Goal: Task Accomplishment & Management: Complete application form

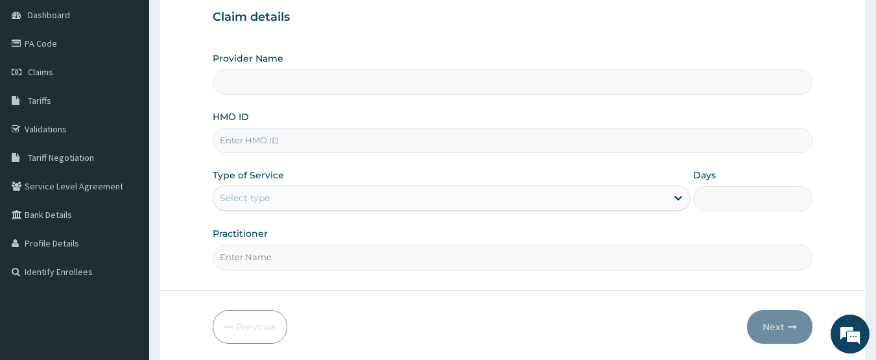
scroll to position [130, 0]
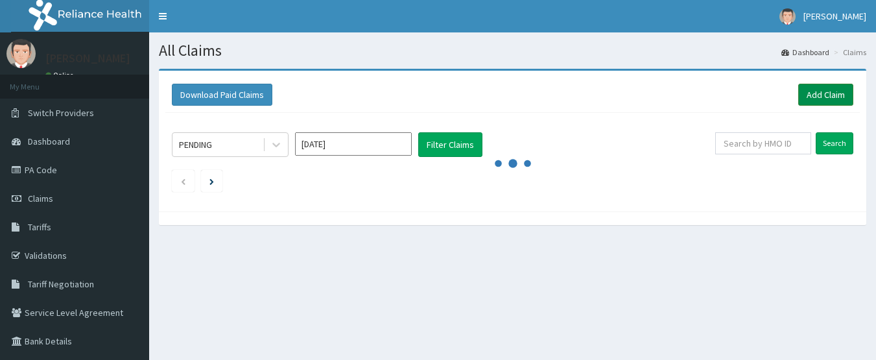
click at [820, 95] on link "Add Claim" at bounding box center [826, 95] width 55 height 22
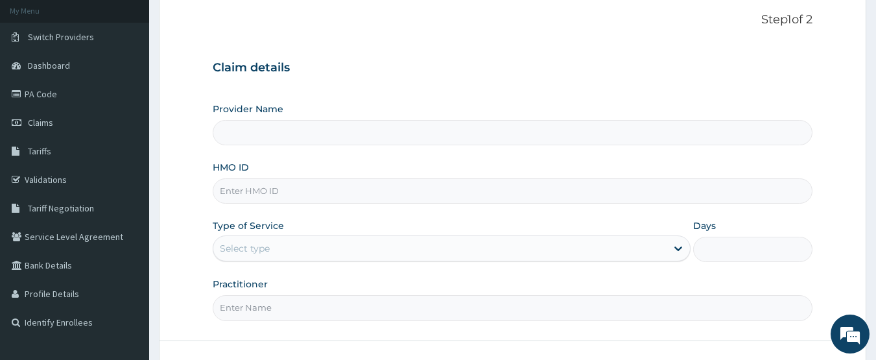
scroll to position [130, 0]
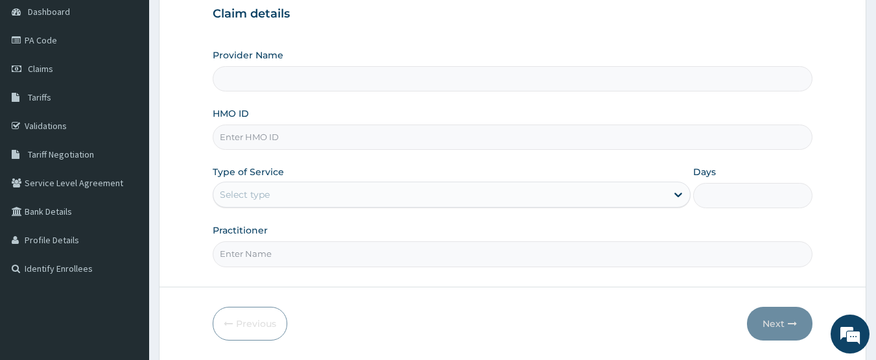
click at [258, 141] on input "HMO ID" at bounding box center [513, 137] width 601 height 25
type input "CHIONHospital"
paste input "HEP/10009/D"
type input "HEP/10009/D"
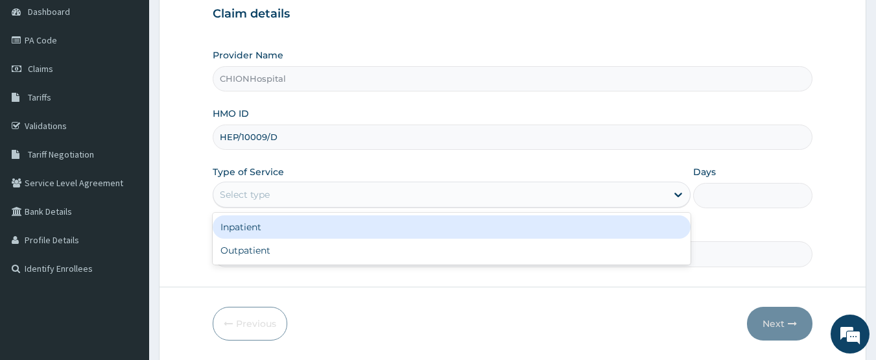
click at [249, 191] on div "Select type" at bounding box center [245, 194] width 50 height 13
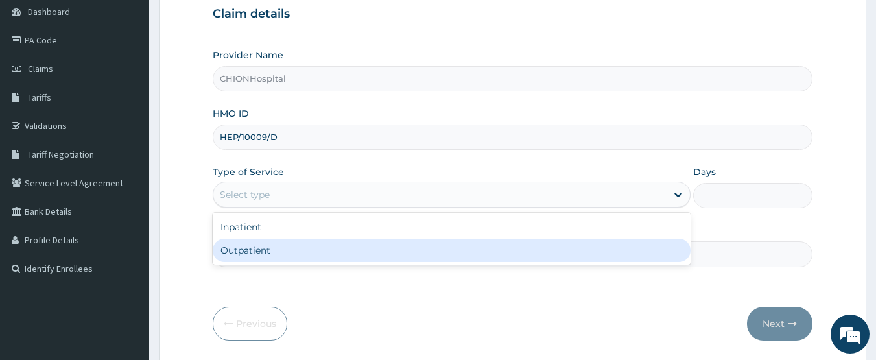
click at [252, 241] on div "Outpatient" at bounding box center [452, 250] width 478 height 23
type input "1"
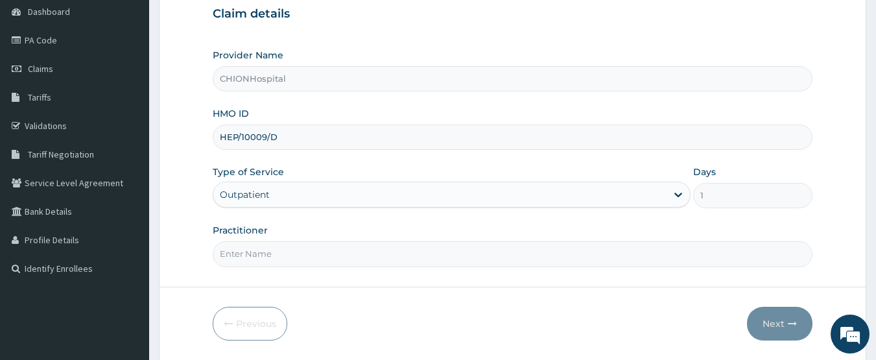
click at [266, 244] on input "Practitioner" at bounding box center [513, 253] width 601 height 25
type input "DR EZE JONAH"
click at [791, 321] on icon "button" at bounding box center [792, 323] width 9 height 9
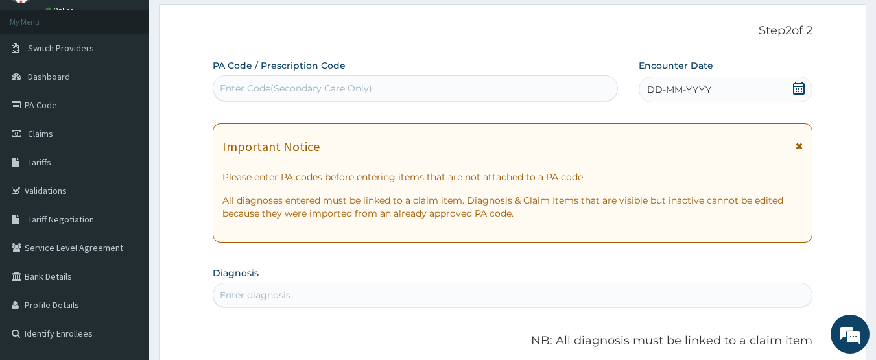
scroll to position [0, 0]
click at [799, 86] on icon at bounding box center [799, 88] width 12 height 13
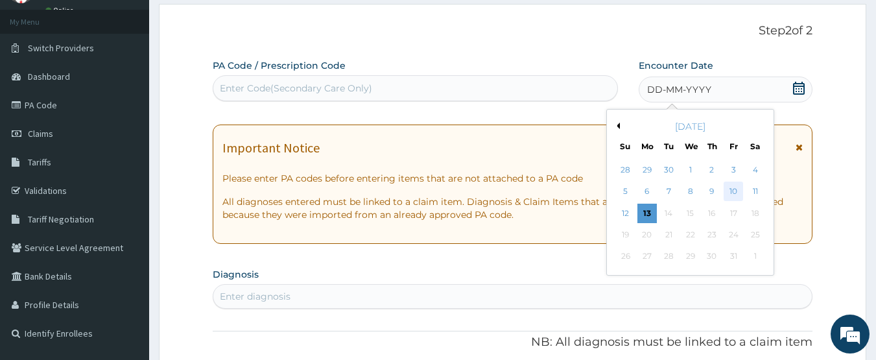
click at [734, 190] on div "10" at bounding box center [733, 191] width 19 height 19
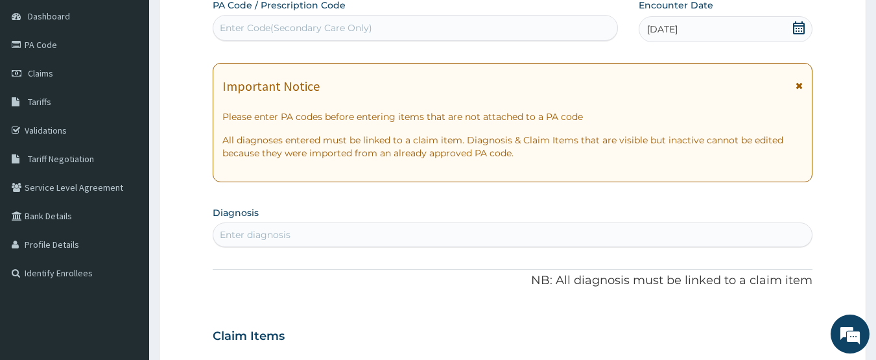
scroll to position [195, 0]
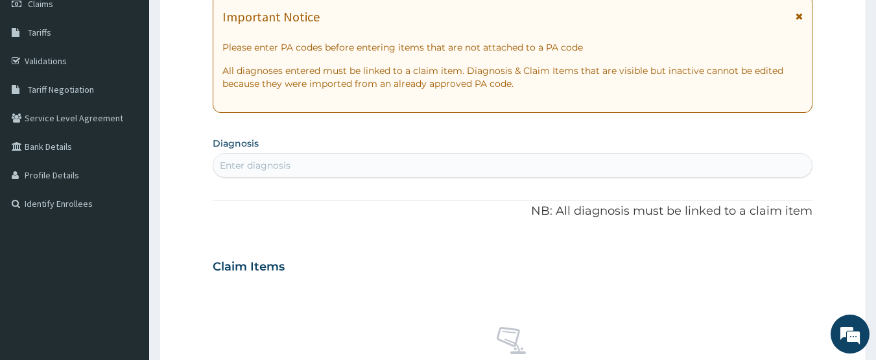
click at [288, 167] on div "Enter diagnosis" at bounding box center [255, 165] width 71 height 13
type input "malaria"
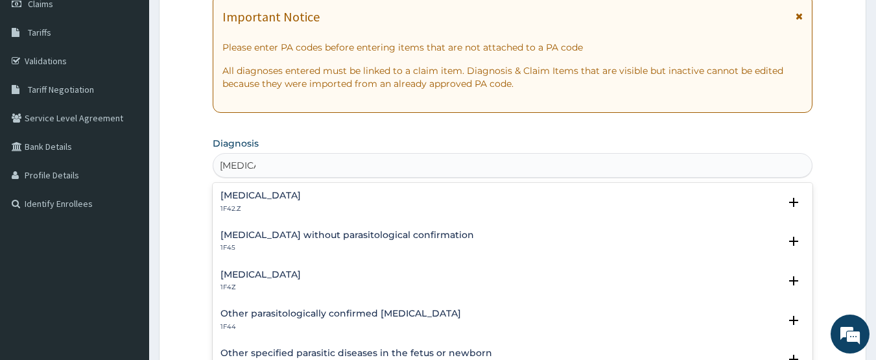
click at [262, 273] on h4 "Malaria, unspecified" at bounding box center [261, 275] width 80 height 10
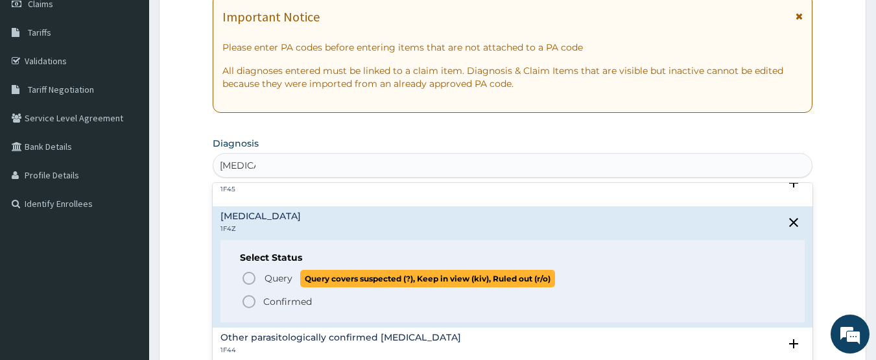
scroll to position [65, 0]
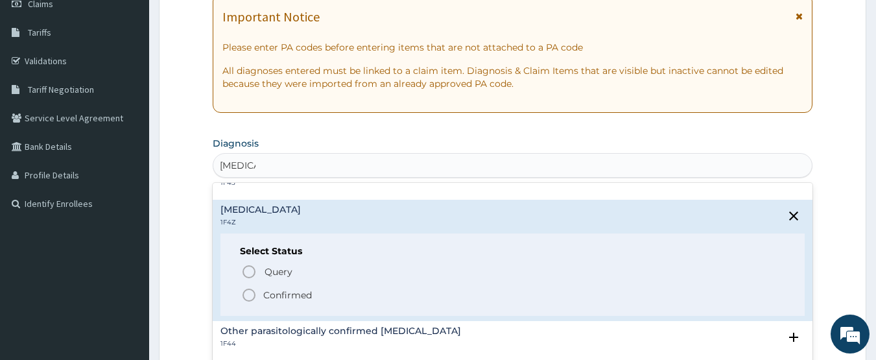
click at [250, 300] on circle "status option filled" at bounding box center [249, 295] width 12 height 12
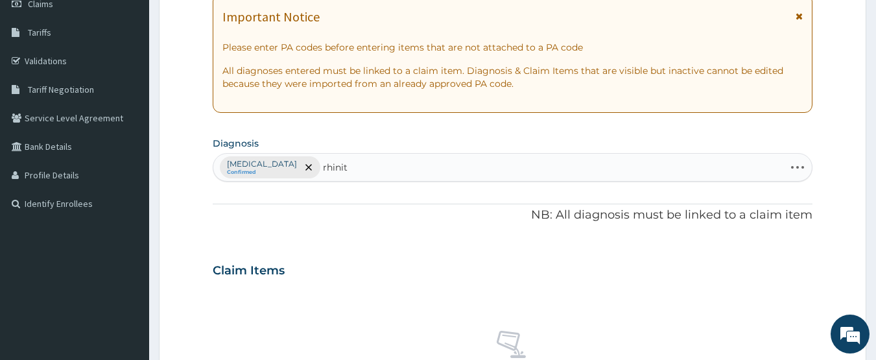
type input "rhiniti"
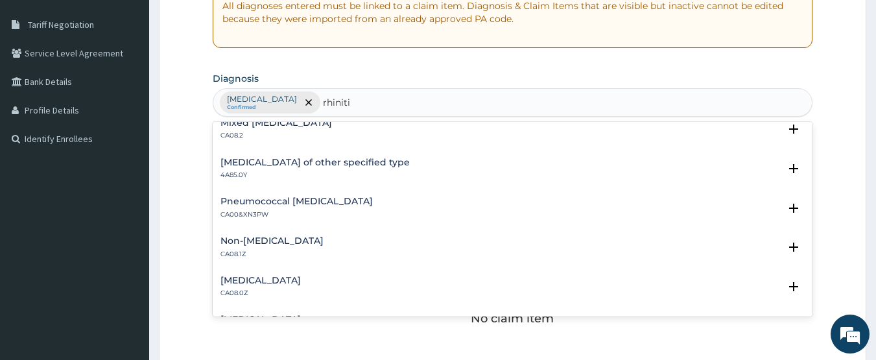
scroll to position [195, 0]
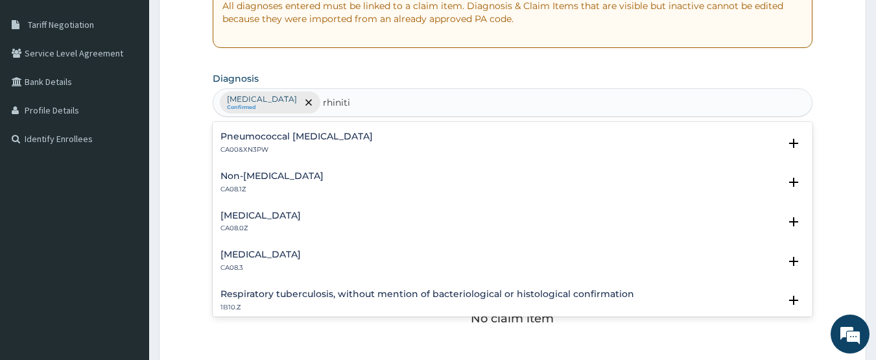
click at [277, 216] on h4 "Allergic rhinitis, unspecified" at bounding box center [261, 216] width 80 height 10
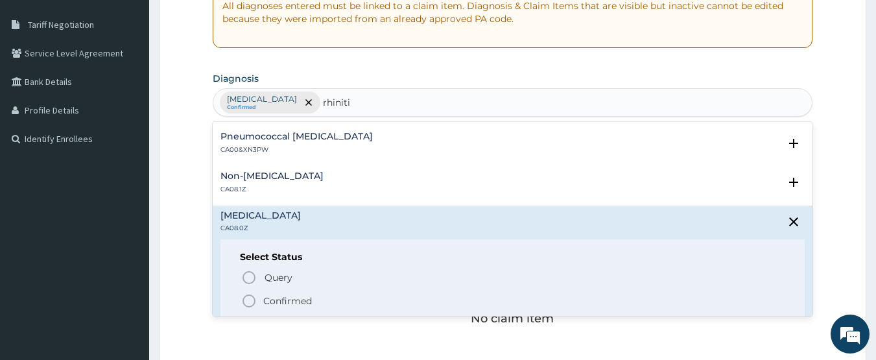
click at [248, 299] on icon "status option filled" at bounding box center [249, 301] width 16 height 16
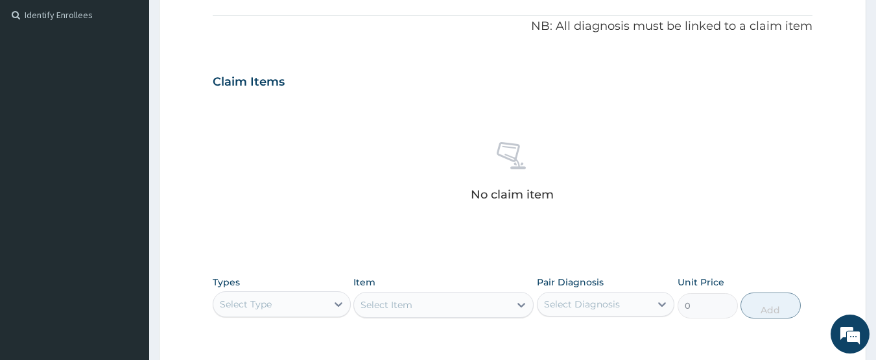
scroll to position [454, 0]
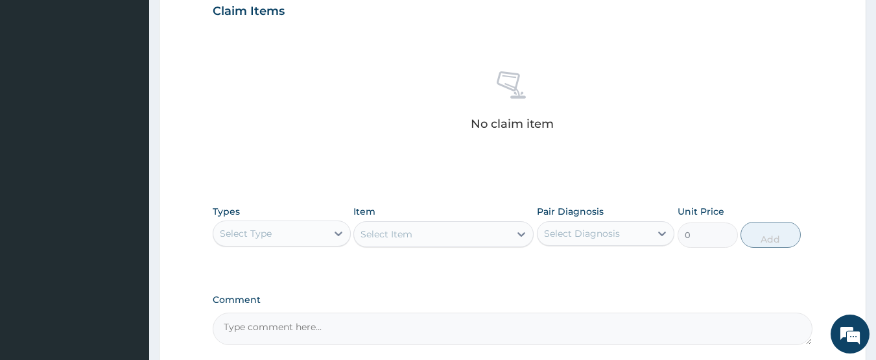
click at [268, 232] on div "Select Type" at bounding box center [246, 233] width 52 height 13
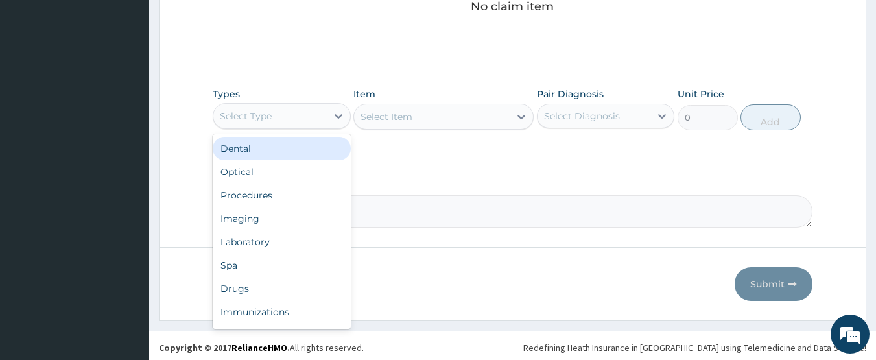
scroll to position [575, 0]
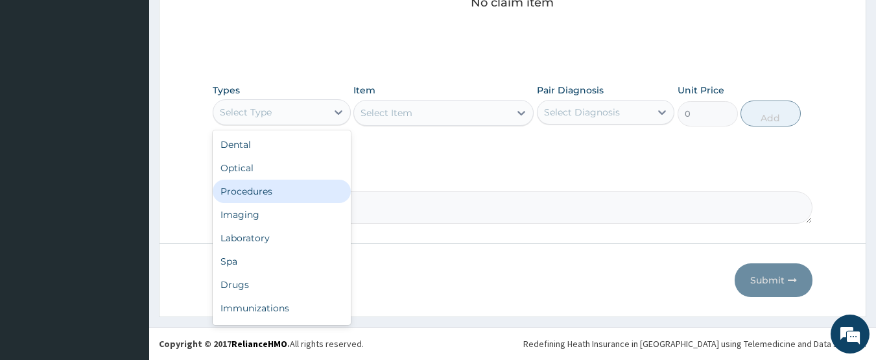
click at [293, 184] on div "Procedures" at bounding box center [282, 191] width 138 height 23
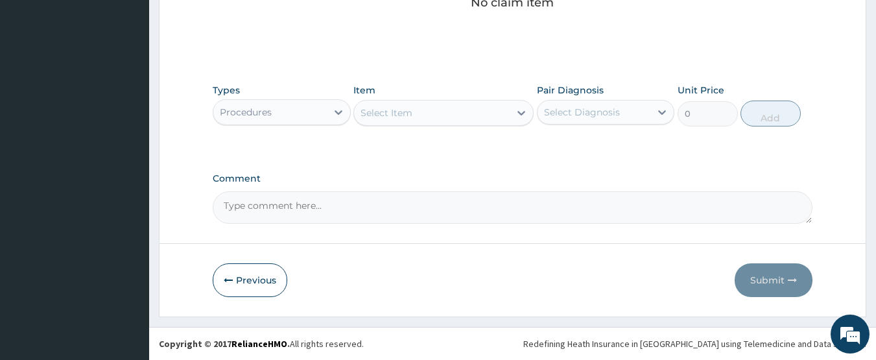
click at [418, 114] on div "Select Item" at bounding box center [432, 112] width 156 height 21
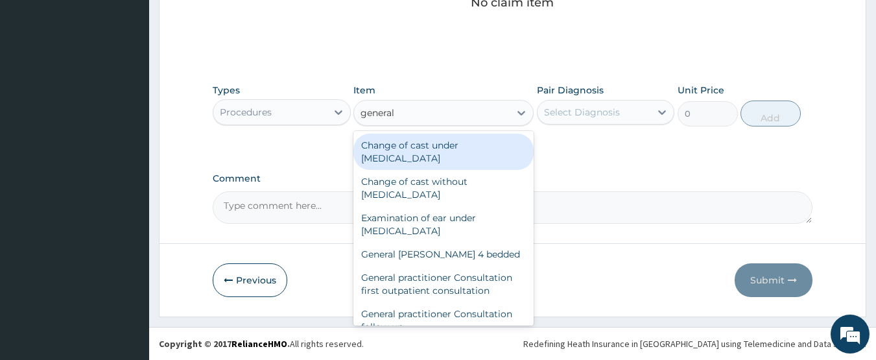
type input "general p"
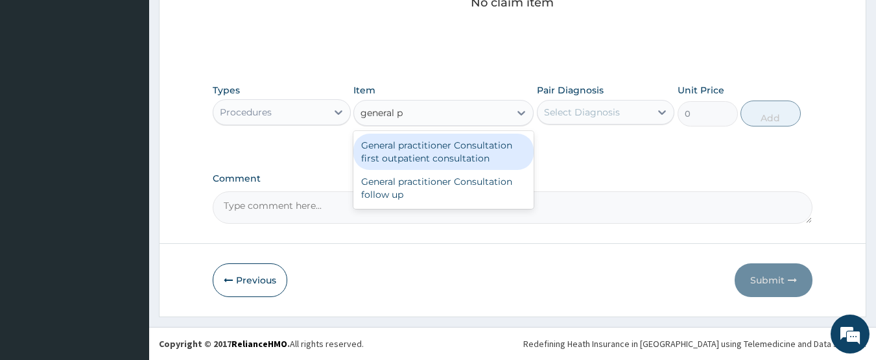
drag, startPoint x: 438, startPoint y: 138, endPoint x: 460, endPoint y: 138, distance: 22.1
click at [439, 138] on div "General practitioner Consultation first outpatient consultation" at bounding box center [444, 152] width 180 height 36
type input "3547.5"
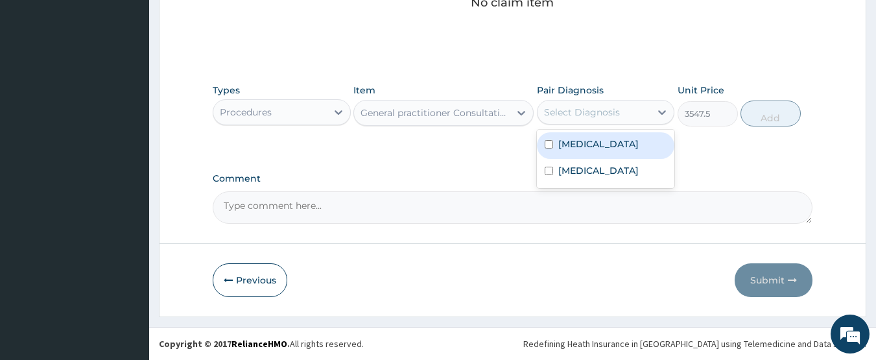
click at [570, 116] on div "Select Diagnosis" at bounding box center [582, 112] width 76 height 13
drag, startPoint x: 581, startPoint y: 143, endPoint x: 584, endPoint y: 170, distance: 26.7
click at [583, 154] on div "Malaria, unspecified" at bounding box center [606, 145] width 138 height 27
checkbox input "true"
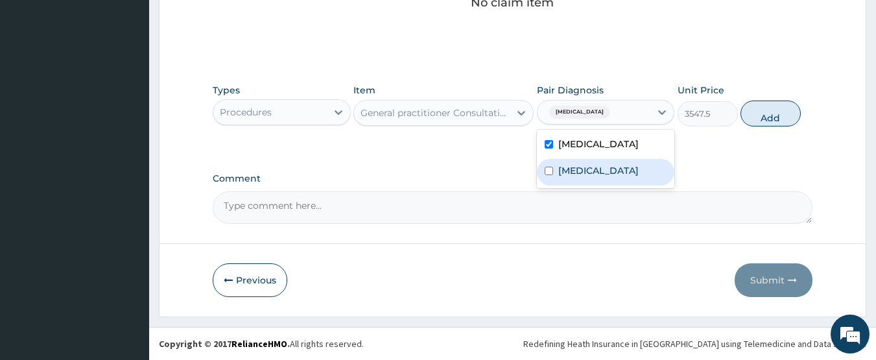
drag, startPoint x: 584, startPoint y: 170, endPoint x: 716, endPoint y: 143, distance: 134.3
click at [597, 171] on label "Allergic rhinitis, unspecified" at bounding box center [599, 170] width 80 height 13
checkbox input "true"
click at [754, 113] on button "Add" at bounding box center [771, 114] width 60 height 26
type input "0"
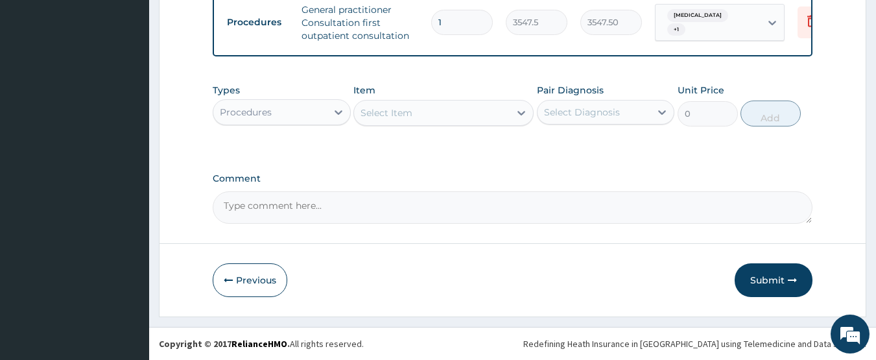
scroll to position [531, 0]
click at [287, 114] on div "Procedures" at bounding box center [270, 112] width 114 height 21
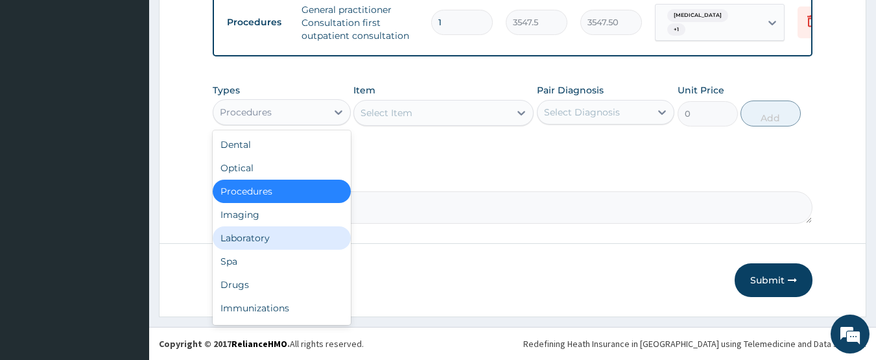
click at [250, 239] on div "Laboratory" at bounding box center [282, 237] width 138 height 23
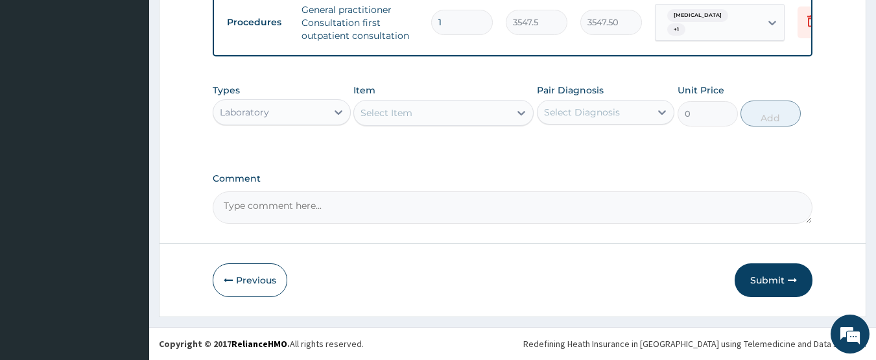
click at [405, 115] on div "Select Item" at bounding box center [387, 112] width 52 height 13
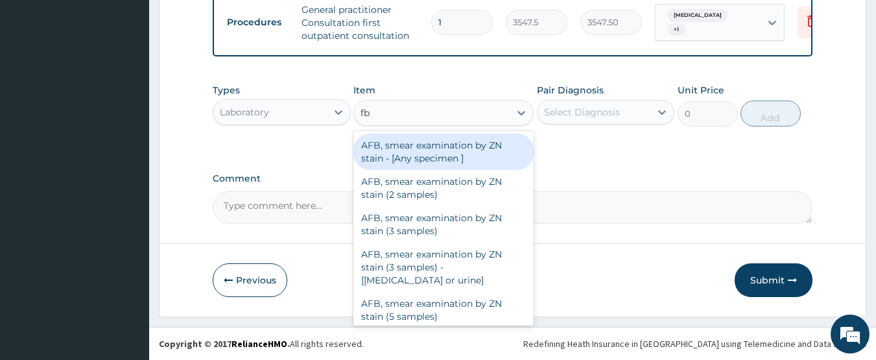
type input "fbc"
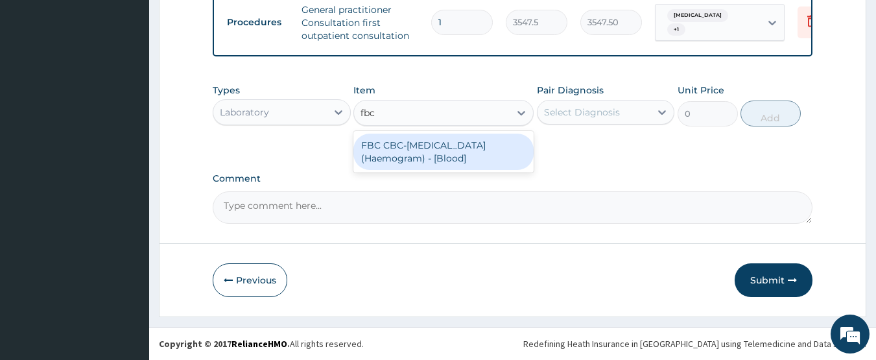
click at [450, 145] on div "FBC CBC-Complete Blood Count (Haemogram) - [Blood]" at bounding box center [444, 152] width 180 height 36
type input "4300"
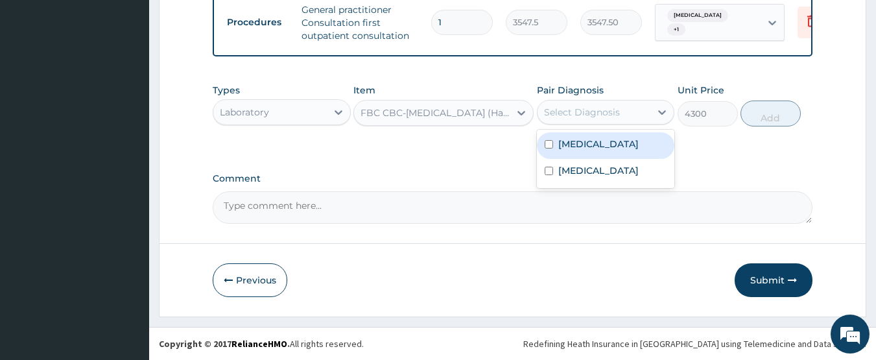
drag, startPoint x: 589, startPoint y: 111, endPoint x: 584, endPoint y: 145, distance: 34.1
click at [589, 114] on div "Select Diagnosis" at bounding box center [582, 112] width 76 height 13
click at [584, 147] on label "Malaria, unspecified" at bounding box center [599, 144] width 80 height 13
checkbox input "true"
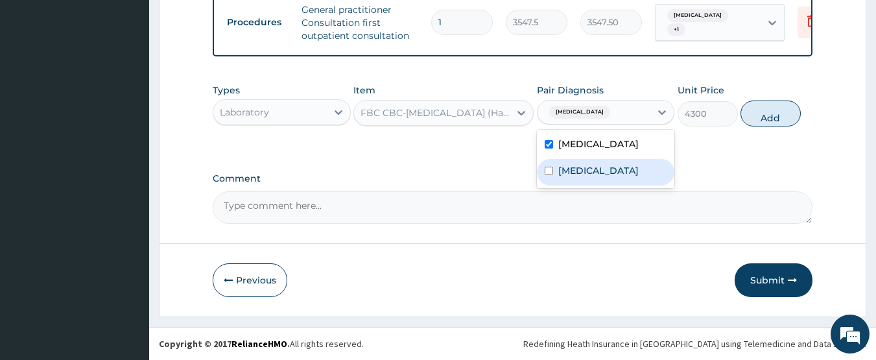
drag, startPoint x: 588, startPoint y: 177, endPoint x: 647, endPoint y: 161, distance: 61.8
click at [590, 177] on label "Allergic rhinitis, unspecified" at bounding box center [599, 170] width 80 height 13
checkbox input "true"
click at [776, 118] on button "Add" at bounding box center [771, 114] width 60 height 26
type input "0"
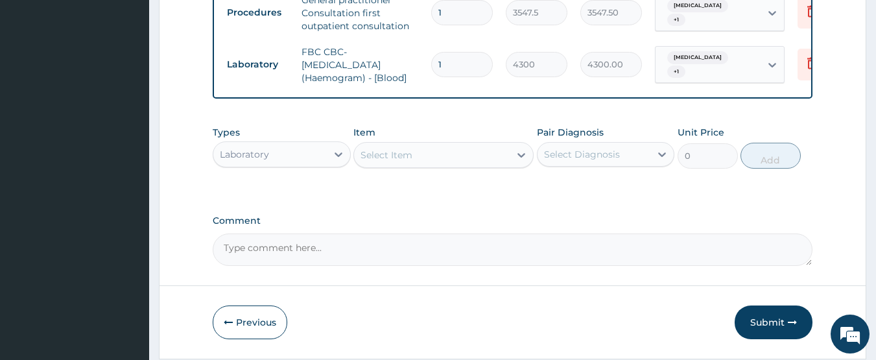
click at [415, 162] on div "Select Item" at bounding box center [432, 155] width 156 height 21
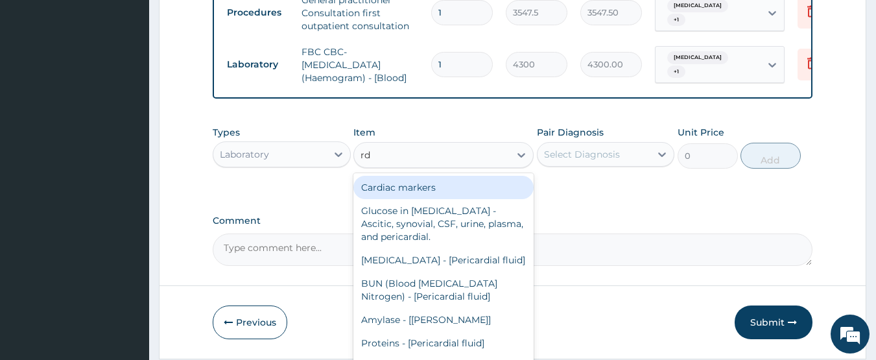
type input "rdt"
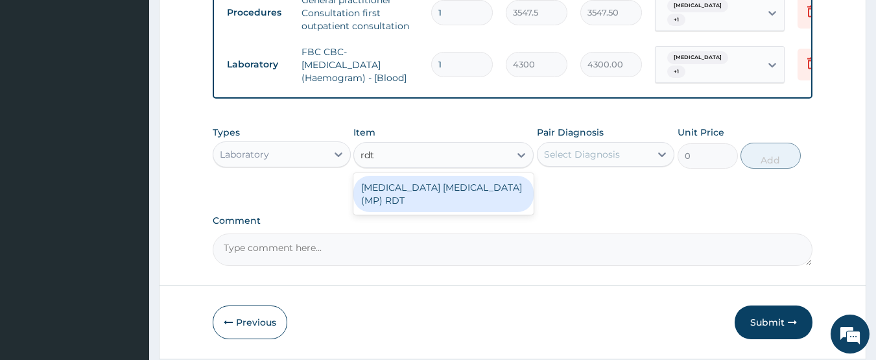
drag, startPoint x: 430, startPoint y: 196, endPoint x: 453, endPoint y: 187, distance: 24.2
click at [431, 196] on div "MALARIA PARASITE (MP) RDT" at bounding box center [444, 194] width 180 height 36
type input "1612.5"
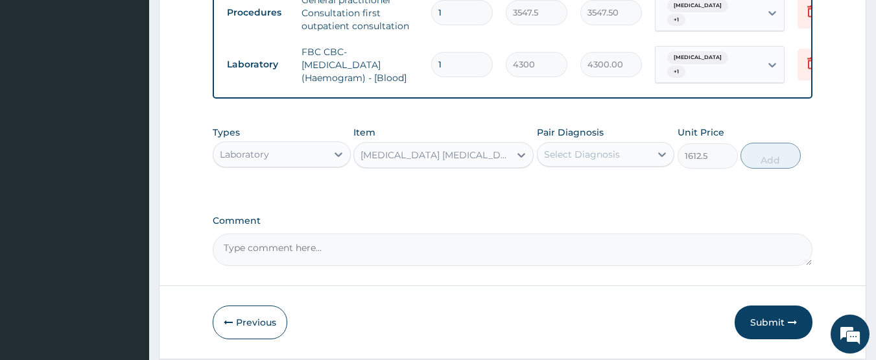
click at [575, 161] on div "Select Diagnosis" at bounding box center [582, 154] width 76 height 13
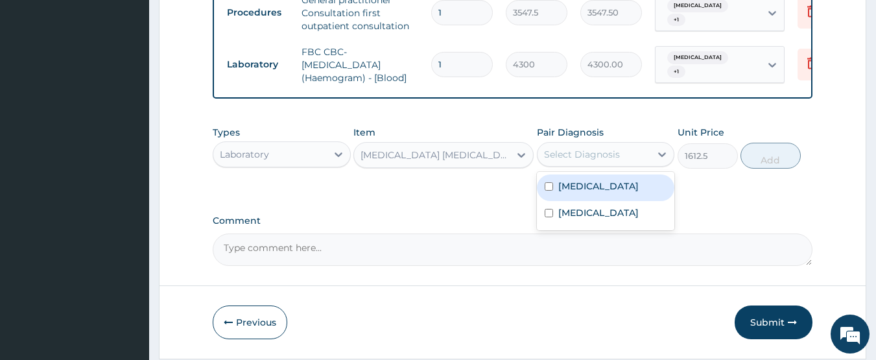
drag, startPoint x: 579, startPoint y: 197, endPoint x: 675, endPoint y: 195, distance: 96.0
click at [581, 193] on label "Malaria, unspecified" at bounding box center [599, 186] width 80 height 13
checkbox input "true"
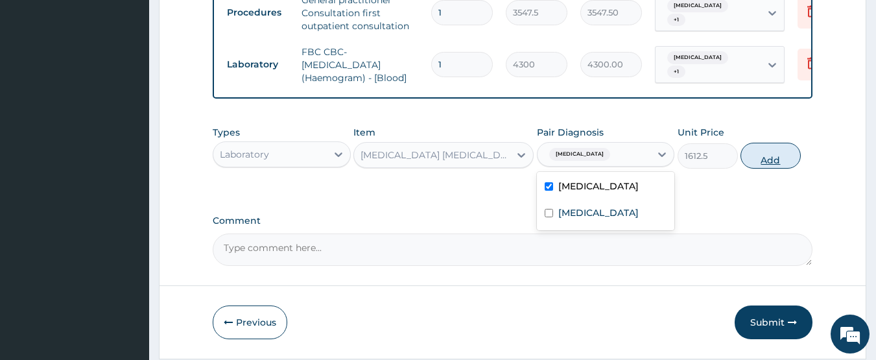
click at [744, 165] on button "Add" at bounding box center [771, 156] width 60 height 26
type input "0"
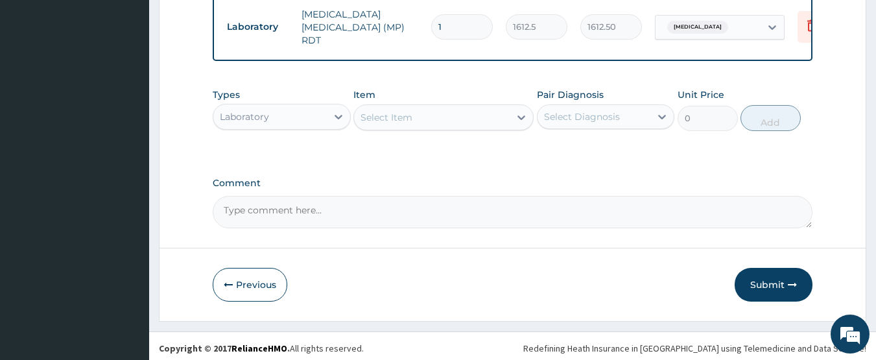
scroll to position [627, 0]
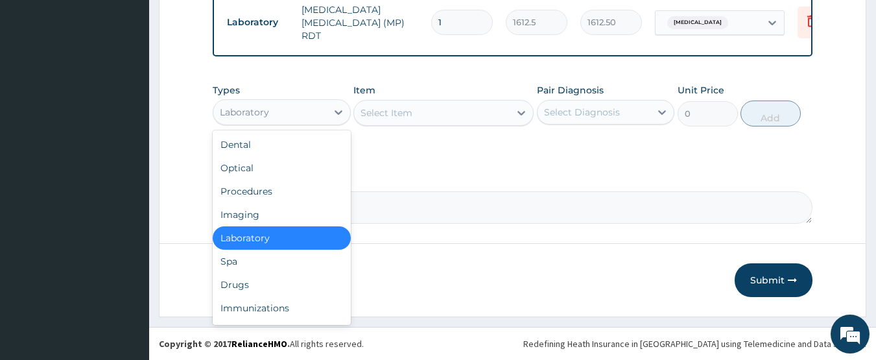
click at [269, 113] on div "Laboratory" at bounding box center [244, 112] width 49 height 13
click at [254, 278] on div "Drugs" at bounding box center [282, 284] width 138 height 23
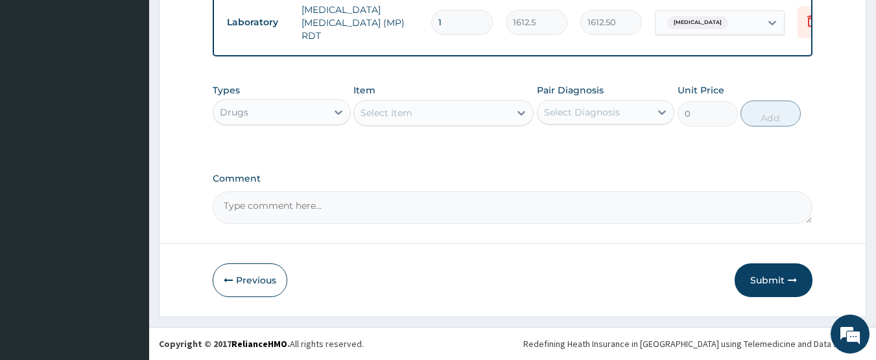
click at [382, 112] on div "Select Item" at bounding box center [387, 112] width 52 height 13
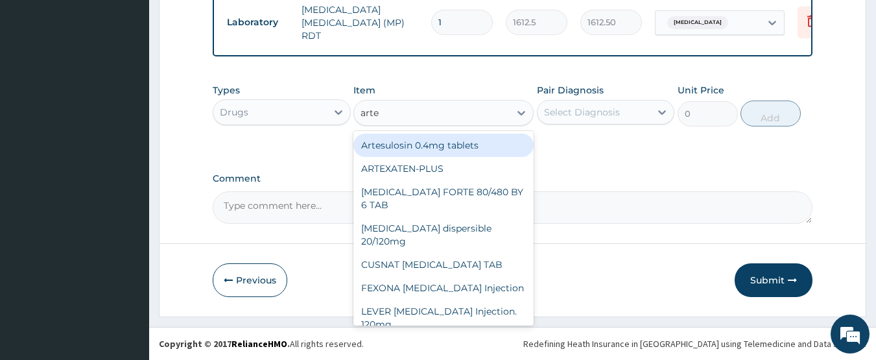
type input "artee"
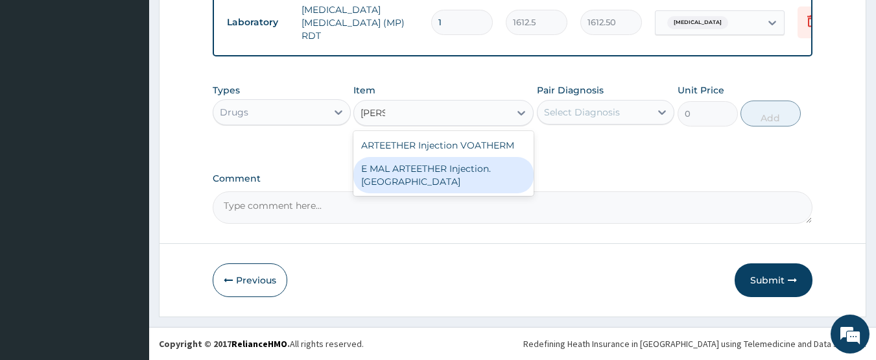
click at [438, 171] on div "E MAL ARTEETHER Injection. FIDSON" at bounding box center [444, 175] width 180 height 36
type input "1773.75"
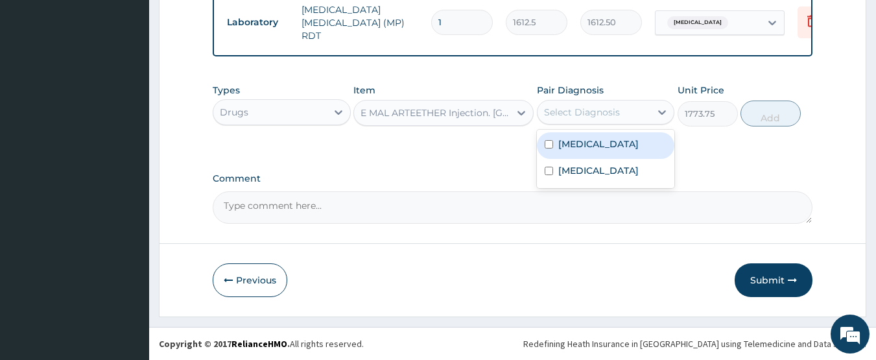
click at [568, 110] on div "Select Diagnosis" at bounding box center [582, 112] width 76 height 13
drag, startPoint x: 577, startPoint y: 147, endPoint x: 607, endPoint y: 145, distance: 30.0
click at [577, 147] on label "Malaria, unspecified" at bounding box center [599, 144] width 80 height 13
checkbox input "true"
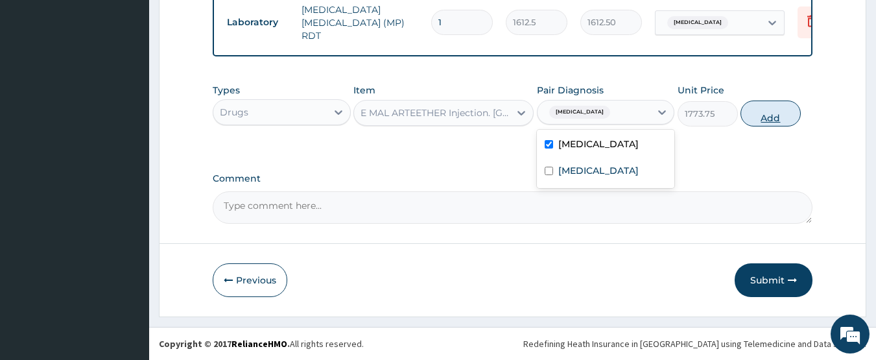
click at [763, 115] on button "Add" at bounding box center [771, 114] width 60 height 26
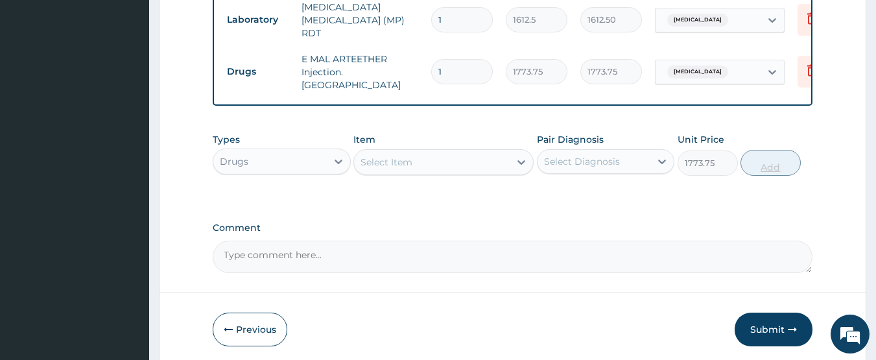
type input "0"
type input "0.00"
type input "3"
type input "5321.25"
type input "3"
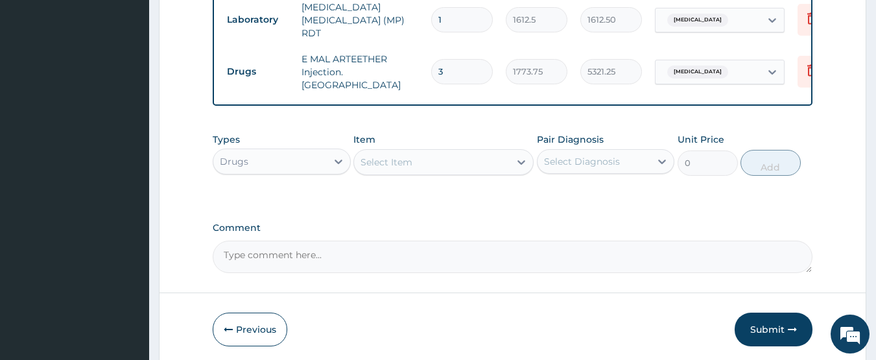
click at [381, 156] on div "Select Item" at bounding box center [387, 162] width 52 height 13
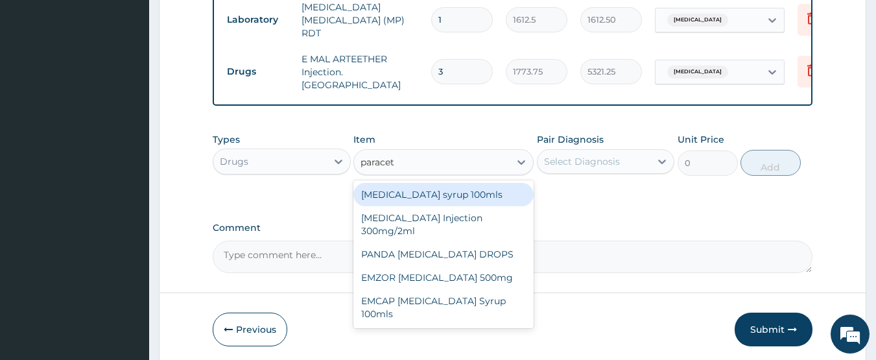
type input "paraceta"
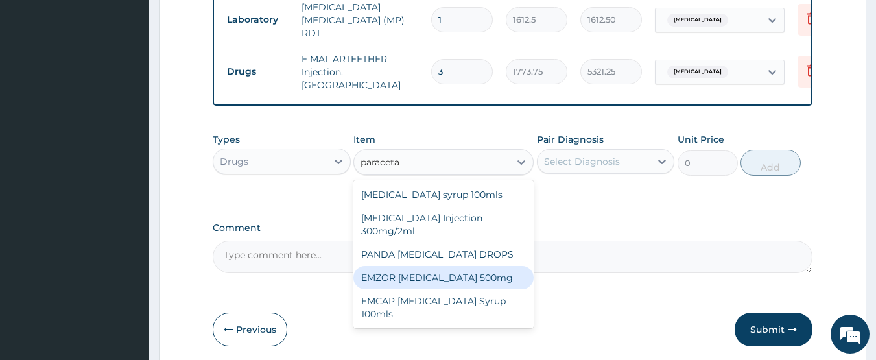
click at [415, 273] on div "EMZOR PARACETAMOL 500mg" at bounding box center [444, 277] width 180 height 23
type input "23.65"
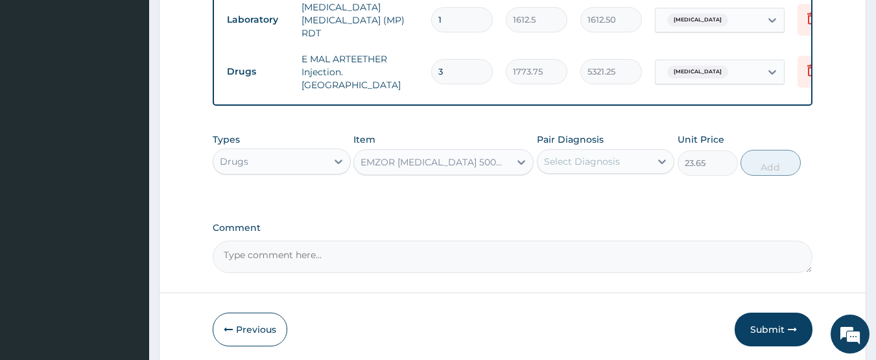
click at [583, 151] on div "Select Diagnosis" at bounding box center [595, 161] width 114 height 21
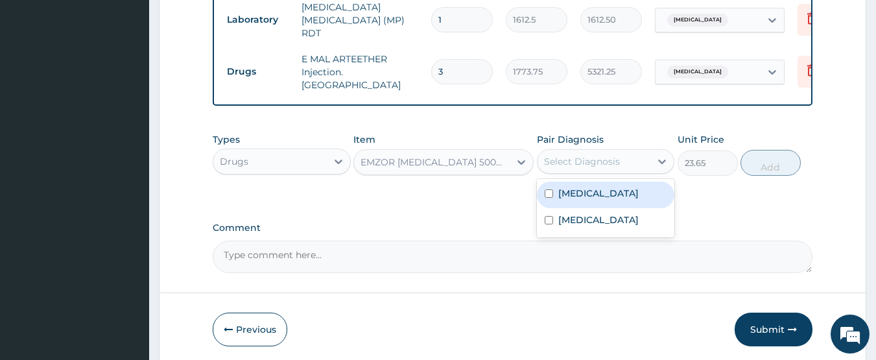
drag, startPoint x: 590, startPoint y: 184, endPoint x: 589, endPoint y: 213, distance: 28.6
click at [590, 187] on label "Malaria, unspecified" at bounding box center [599, 193] width 80 height 13
checkbox input "true"
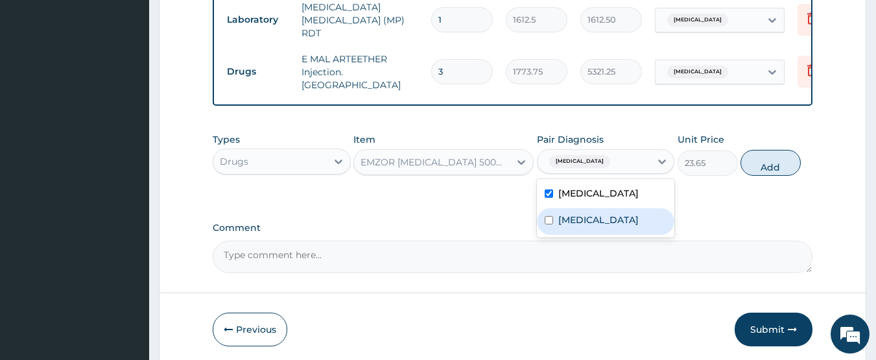
click at [589, 213] on label "Allergic rhinitis, unspecified" at bounding box center [599, 219] width 80 height 13
checkbox input "true"
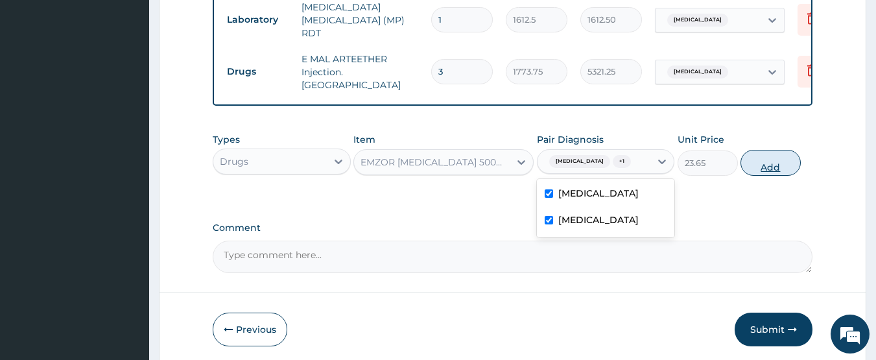
click at [765, 158] on button "Add" at bounding box center [771, 163] width 60 height 26
type input "0"
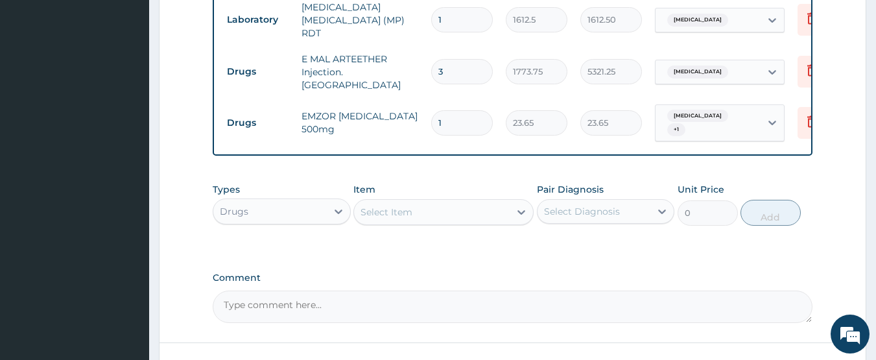
type input "18"
type input "425.70"
type input "18"
click at [440, 202] on div "Select Item" at bounding box center [432, 212] width 156 height 21
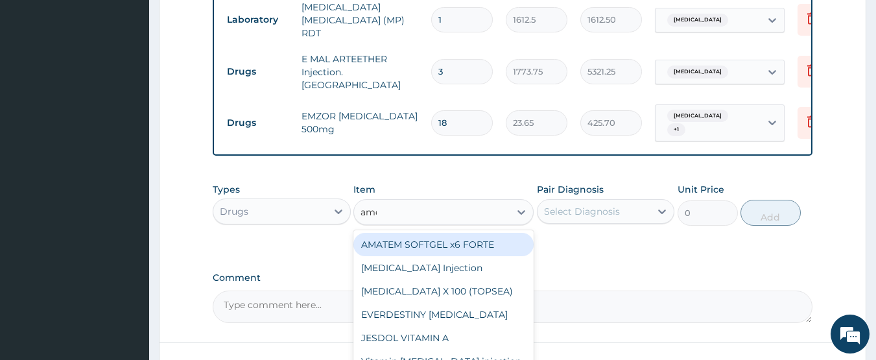
type input "amoks"
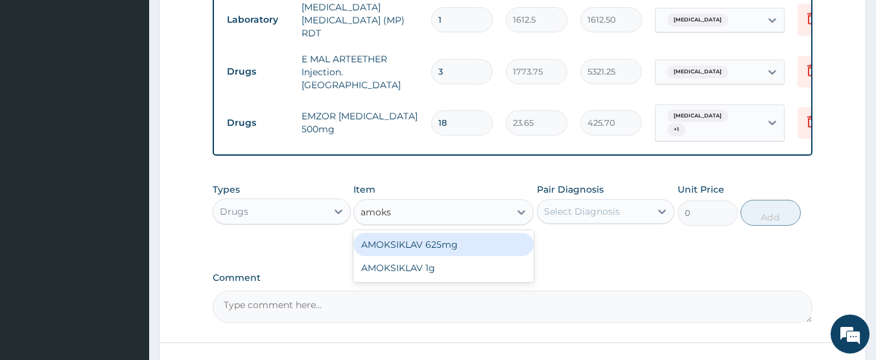
click at [442, 233] on div "AMOKSIKLAV 625mg" at bounding box center [444, 244] width 180 height 23
type input "650.375"
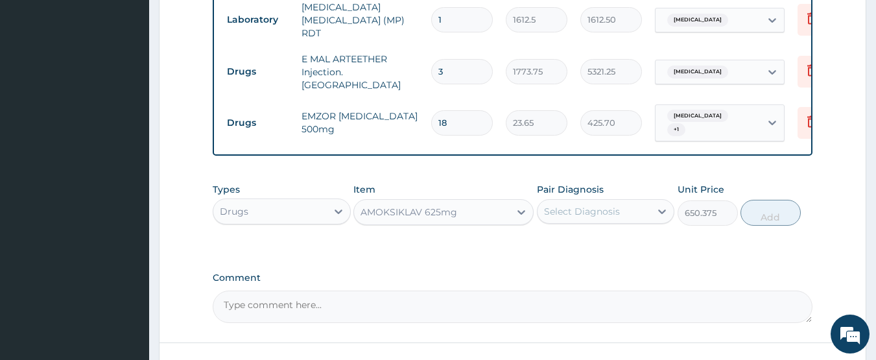
click at [577, 205] on div "Select Diagnosis" at bounding box center [582, 211] width 76 height 13
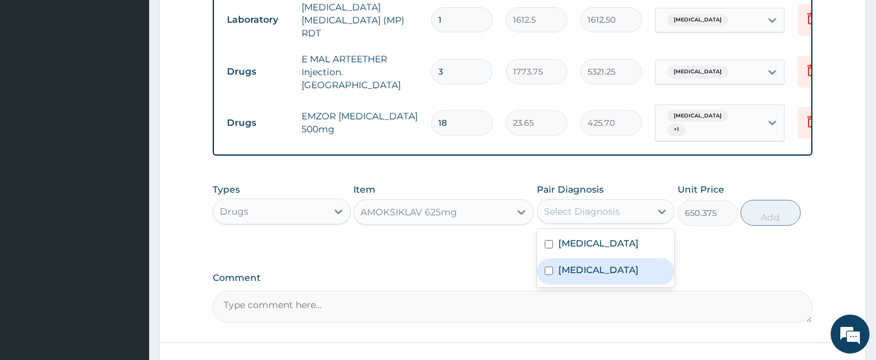
click at [590, 267] on label "Allergic rhinitis, unspecified" at bounding box center [599, 269] width 80 height 13
checkbox input "true"
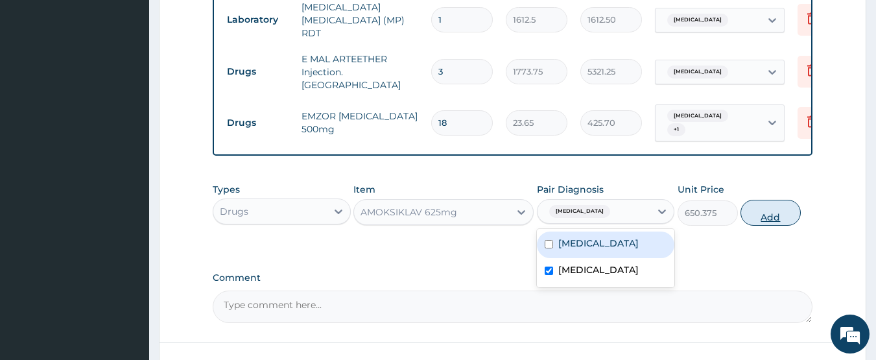
click at [764, 203] on button "Add" at bounding box center [771, 213] width 60 height 26
type input "0"
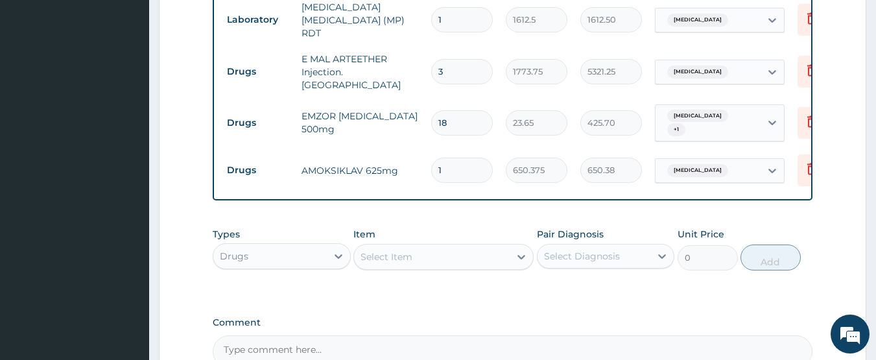
type input "14"
type input "9105.25"
type input "14"
click at [378, 247] on div "Select Item" at bounding box center [432, 257] width 156 height 21
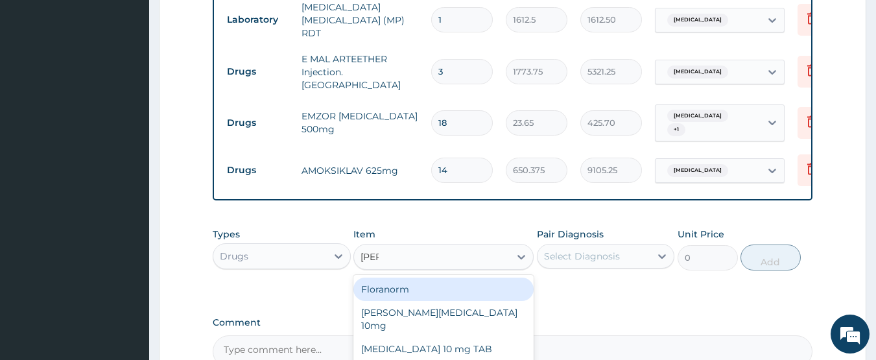
type input "lorat"
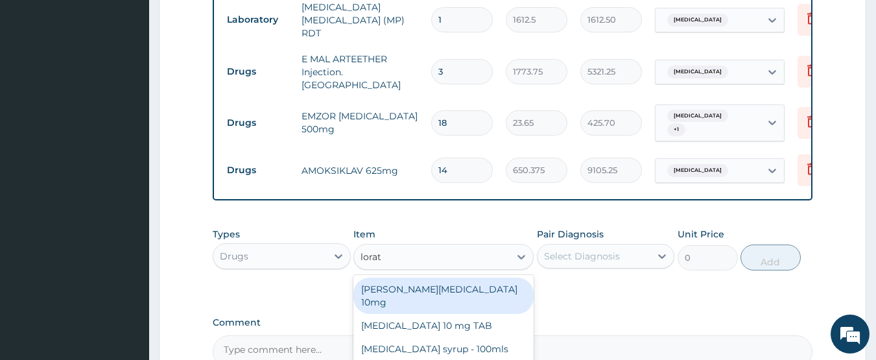
click at [407, 279] on div "Loratyn Loratadine 10mg" at bounding box center [444, 296] width 180 height 36
type input "88.6875"
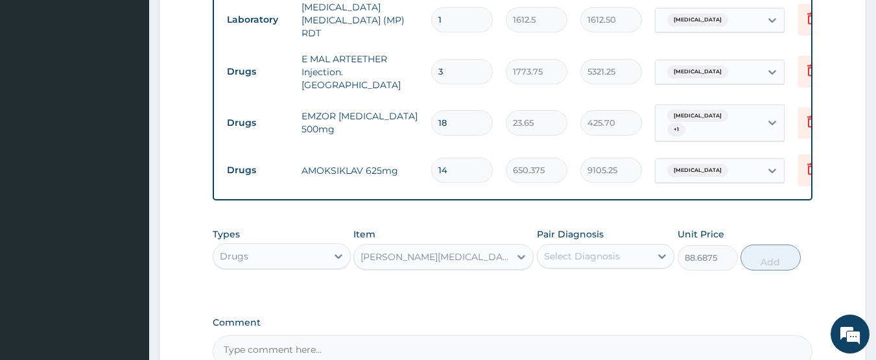
drag, startPoint x: 614, startPoint y: 253, endPoint x: 611, endPoint y: 267, distance: 14.0
click at [614, 252] on div "Select Diagnosis" at bounding box center [582, 256] width 76 height 13
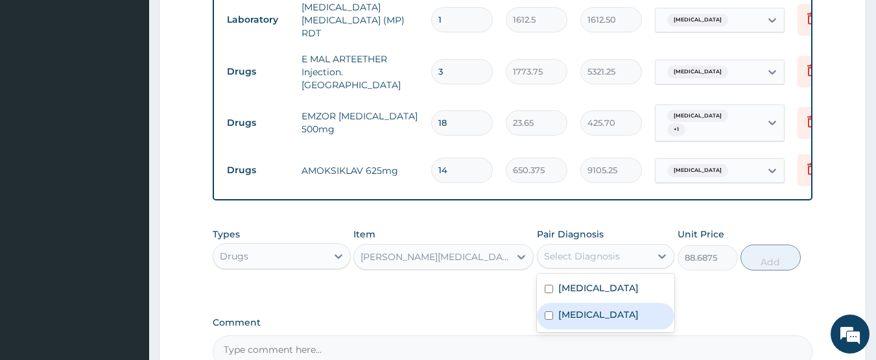
click at [601, 311] on label "Allergic rhinitis, unspecified" at bounding box center [599, 314] width 80 height 13
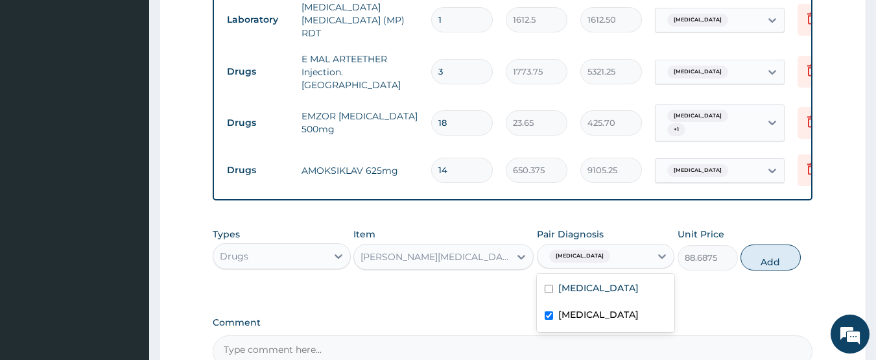
checkbox input "true"
click at [760, 253] on button "Add" at bounding box center [771, 258] width 60 height 26
type input "0"
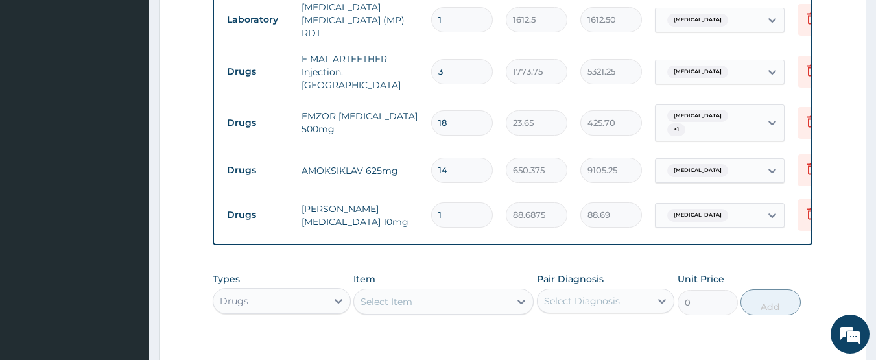
type input "10"
type input "886.88"
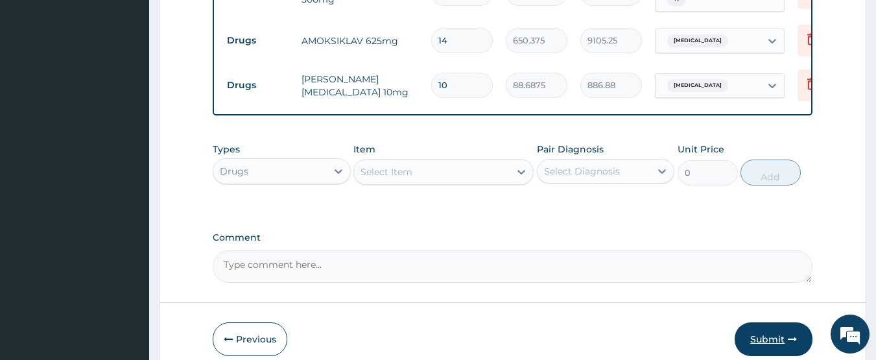
type input "10"
click at [767, 324] on button "Submit" at bounding box center [774, 339] width 78 height 34
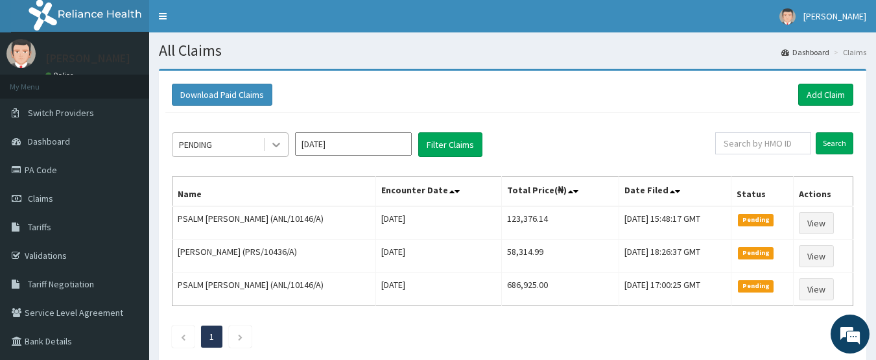
click at [271, 142] on icon at bounding box center [276, 144] width 13 height 13
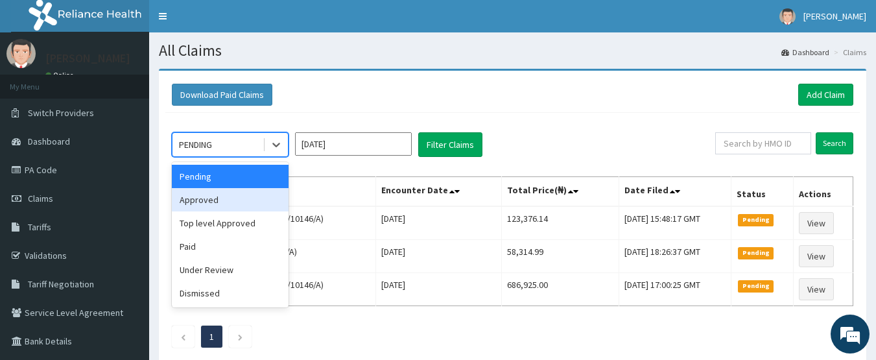
click at [235, 198] on div "Approved" at bounding box center [230, 199] width 117 height 23
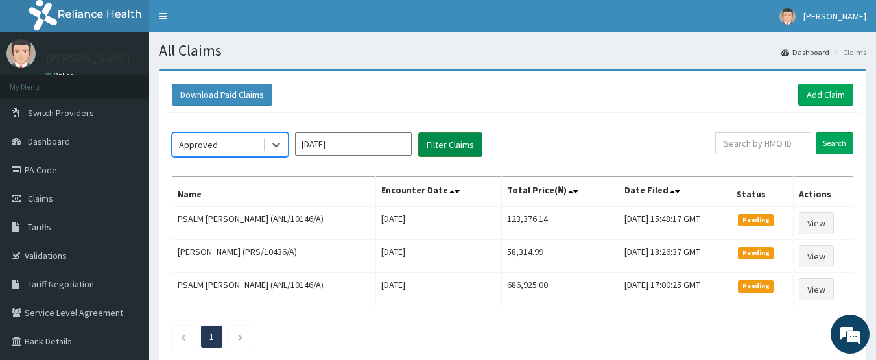
click at [459, 147] on button "Filter Claims" at bounding box center [450, 144] width 64 height 25
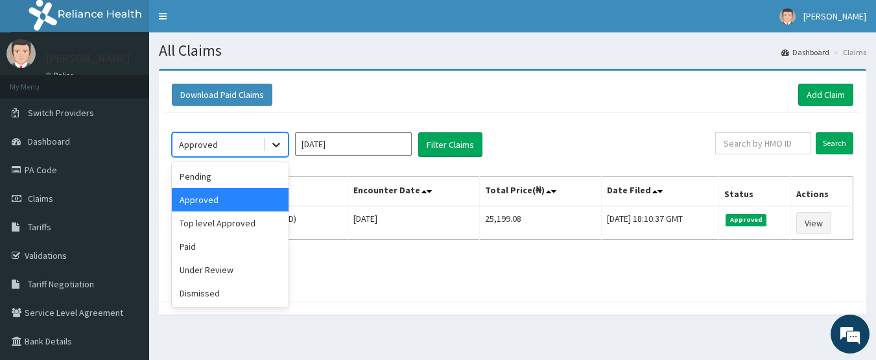
click at [273, 145] on icon at bounding box center [276, 145] width 8 height 5
click at [239, 221] on div "Top level Approved" at bounding box center [230, 222] width 117 height 23
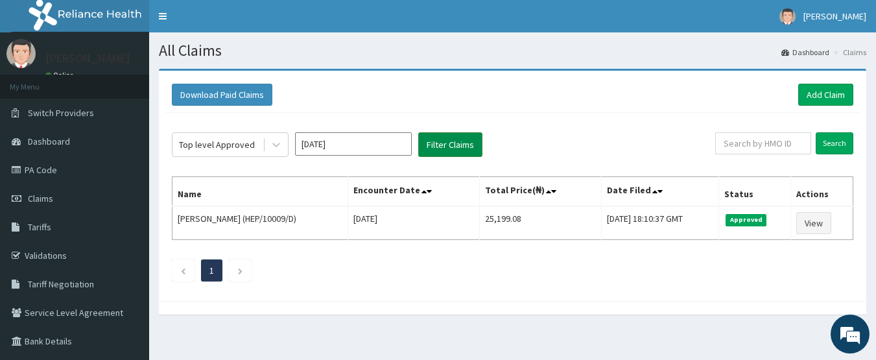
click at [477, 141] on button "Filter Claims" at bounding box center [450, 144] width 64 height 25
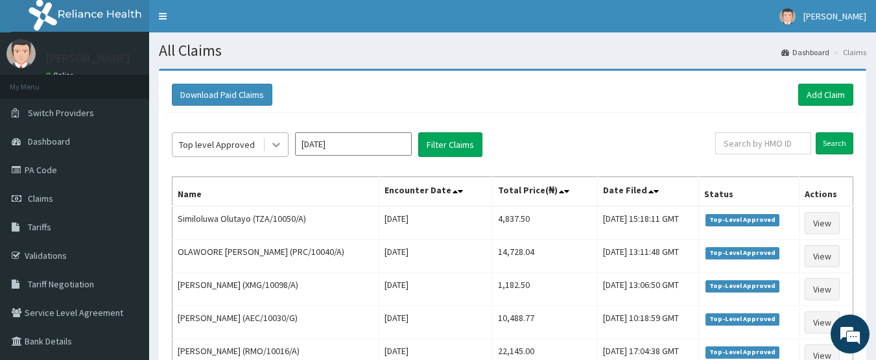
click at [277, 141] on icon at bounding box center [276, 144] width 13 height 13
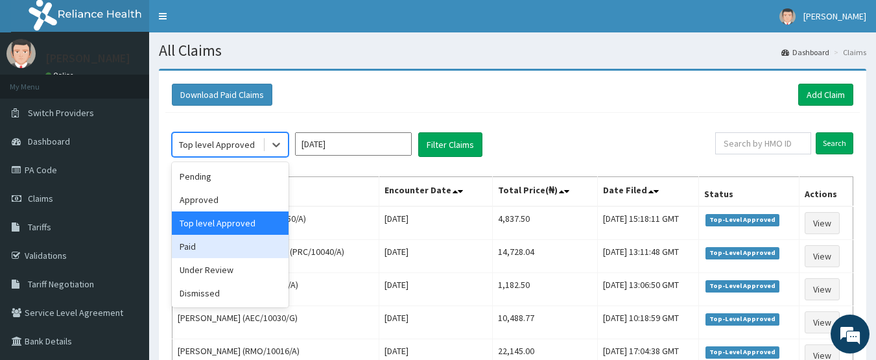
click at [232, 243] on div "Paid" at bounding box center [230, 246] width 117 height 23
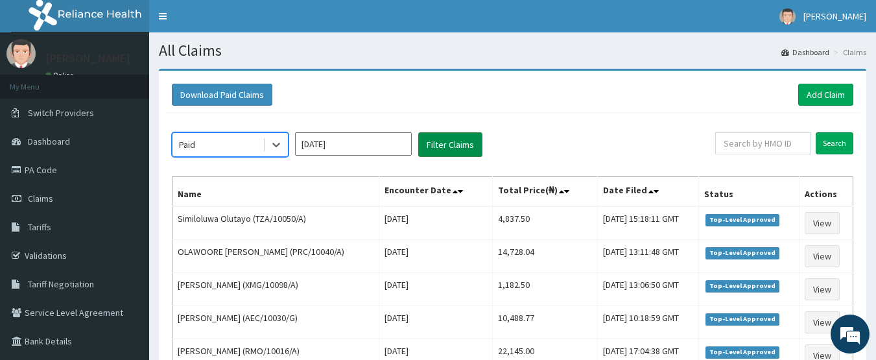
click at [465, 141] on button "Filter Claims" at bounding box center [450, 144] width 64 height 25
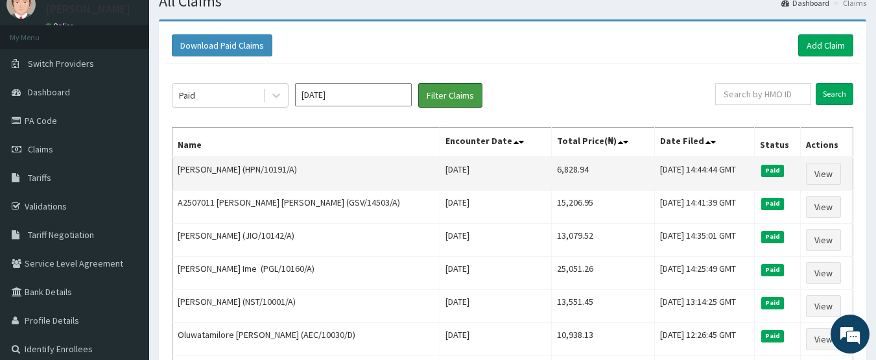
scroll to position [65, 0]
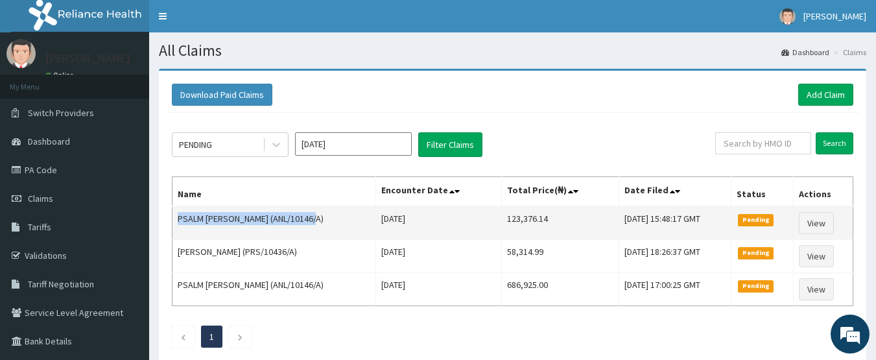
drag, startPoint x: 178, startPoint y: 218, endPoint x: 319, endPoint y: 220, distance: 140.8
click at [319, 220] on td "PSALM [PERSON_NAME] (ANL/10146/A)" at bounding box center [275, 223] width 204 height 34
copy td "PSALM [PERSON_NAME] (ANL/10146/A)"
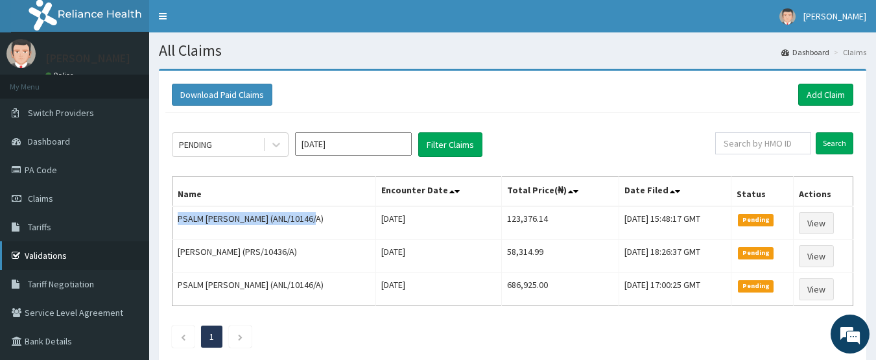
click at [51, 257] on link "Validations" at bounding box center [74, 255] width 149 height 29
